Goal: Task Accomplishment & Management: Use online tool/utility

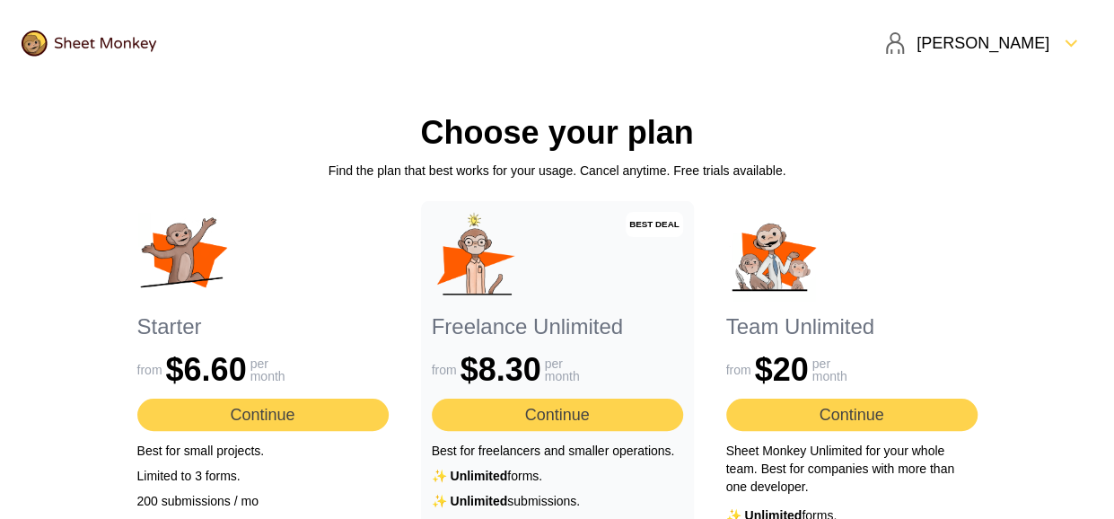
click at [75, 37] on img at bounding box center [89, 44] width 135 height 26
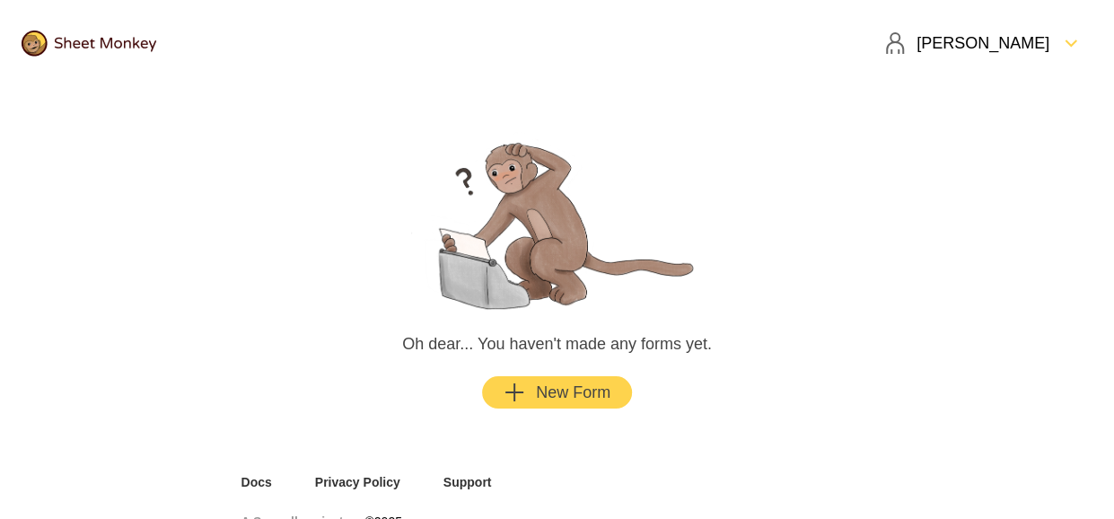
click at [545, 385] on div "New Form" at bounding box center [556, 392] width 107 height 22
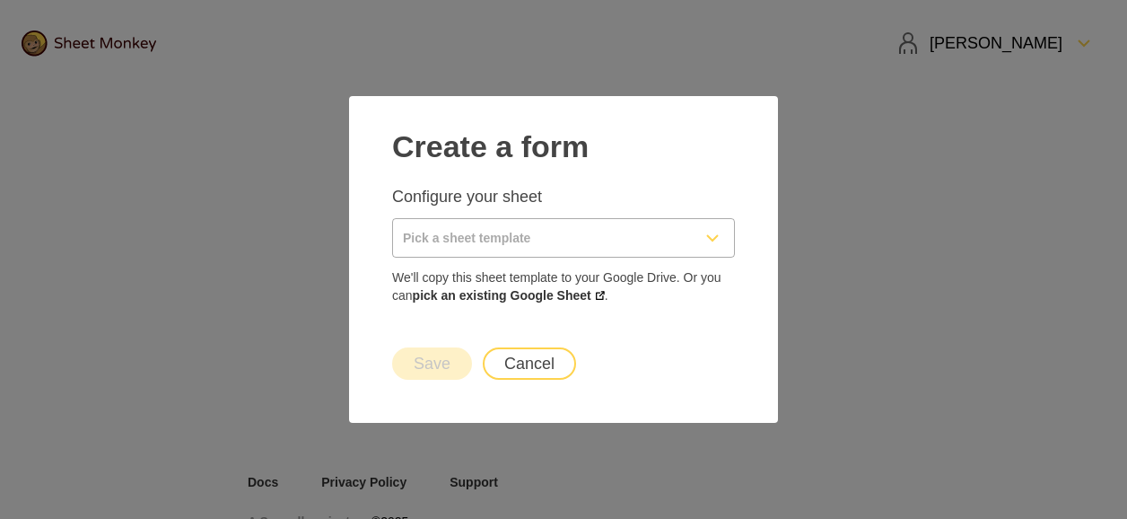
click at [529, 240] on input "Pick a sheet template" at bounding box center [542, 238] width 298 height 38
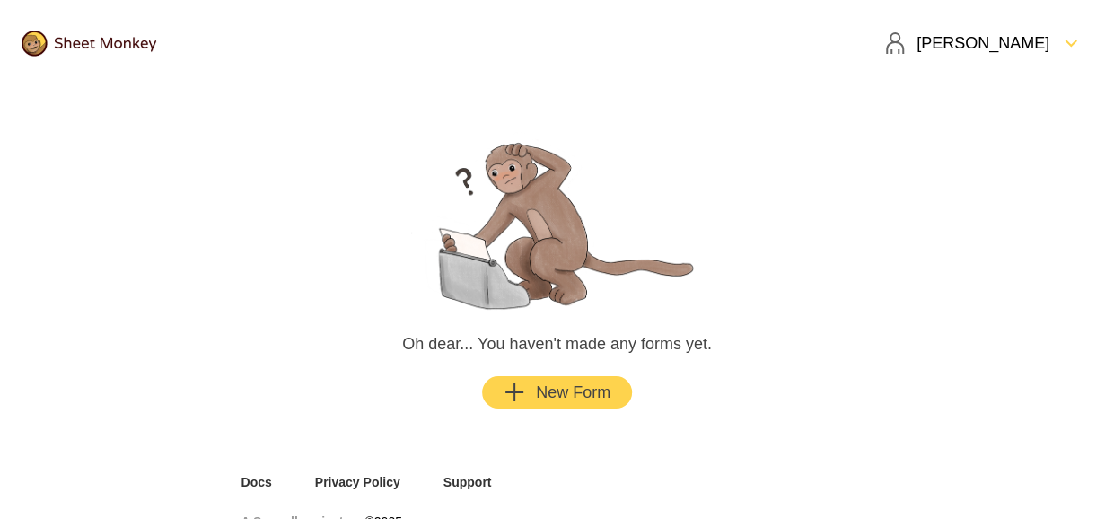
drag, startPoint x: 942, startPoint y: 80, endPoint x: 506, endPoint y: 39, distance: 438.0
click at [506, 39] on header "[PERSON_NAME]" at bounding box center [557, 43] width 1114 height 86
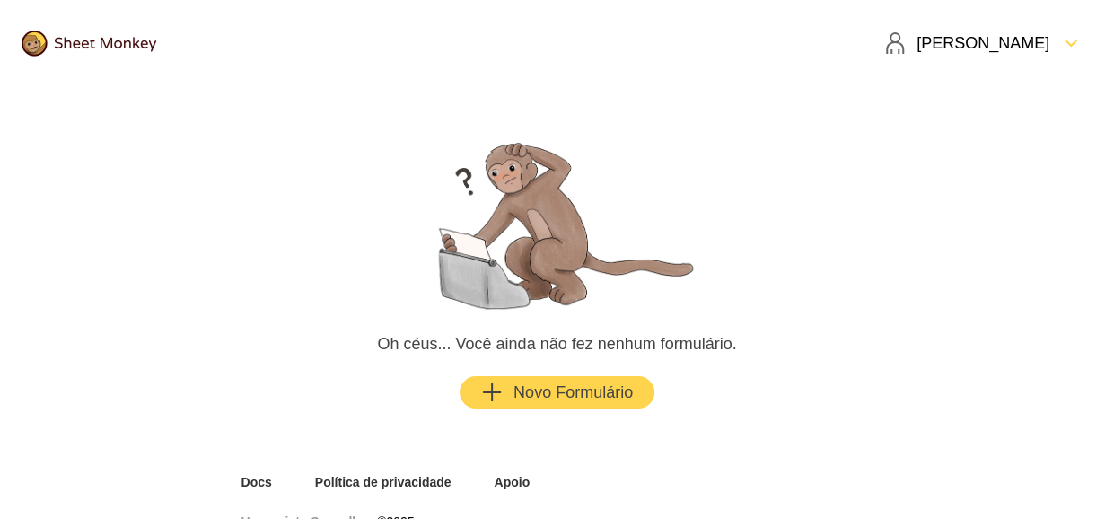
click at [513, 390] on font "Novo Formulário" at bounding box center [572, 392] width 119 height 22
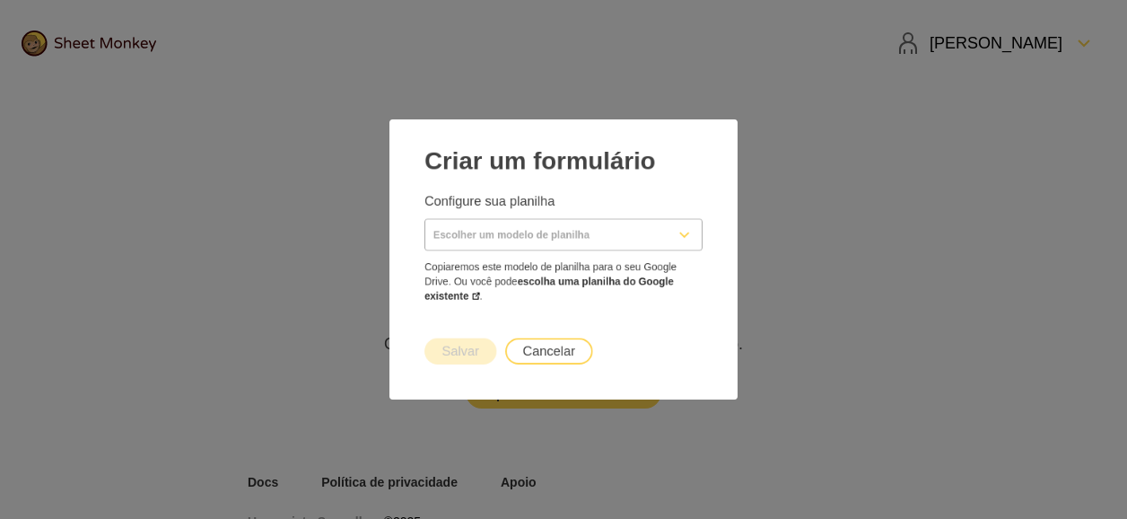
click at [547, 240] on input "Escolher um modelo de planilha" at bounding box center [542, 229] width 298 height 38
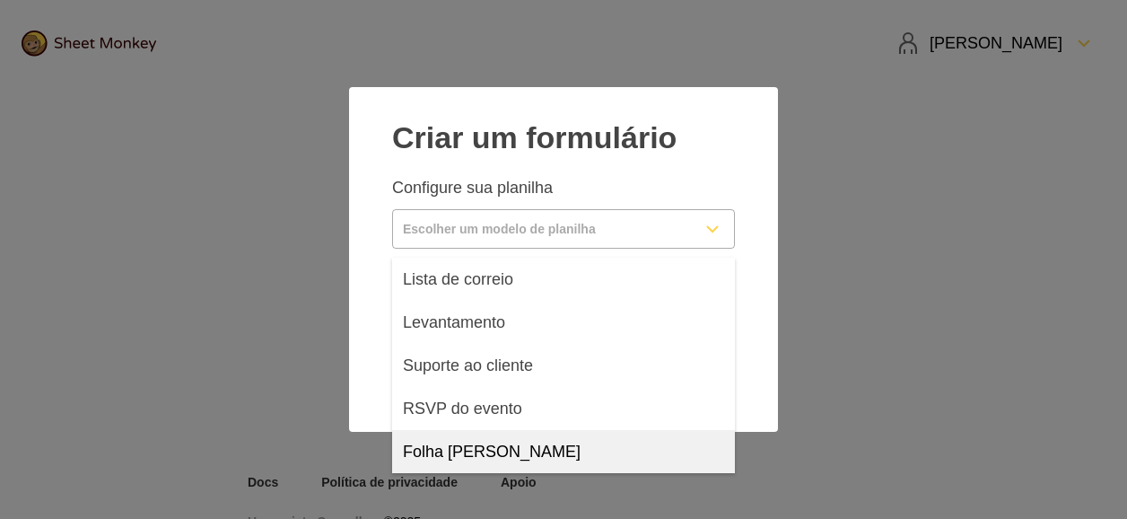
click at [501, 455] on span "Folha [PERSON_NAME]" at bounding box center [492, 452] width 178 height 22
type input "Blank Sheet"
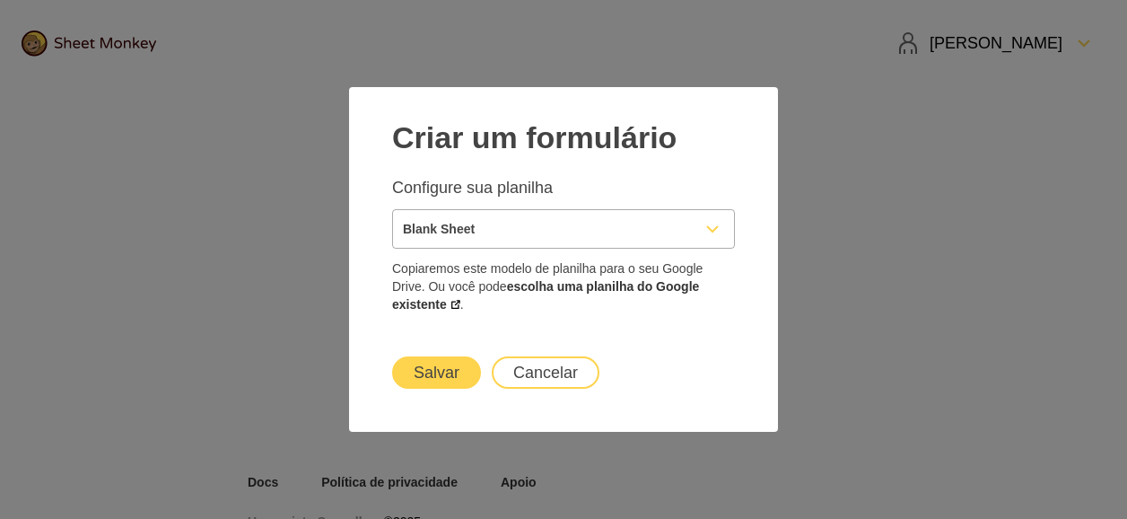
click at [433, 363] on button "Salvar" at bounding box center [436, 372] width 89 height 32
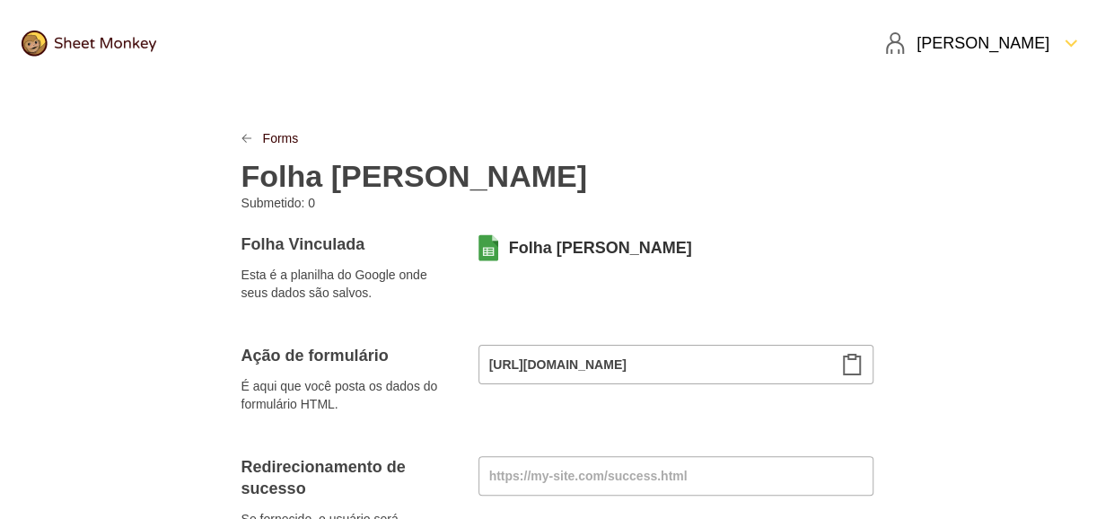
click at [846, 359] on icon "Área de transferência" at bounding box center [852, 364] width 16 height 20
click at [1066, 38] on icon "FormDown" at bounding box center [1071, 43] width 22 height 22
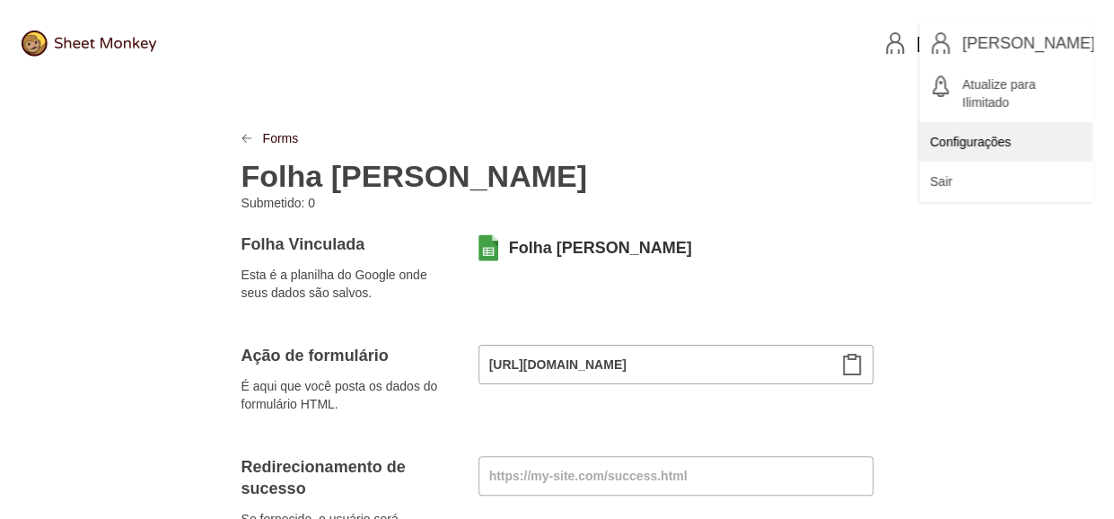
click at [999, 151] on div "Configurações" at bounding box center [1005, 141] width 173 height 39
